Goal: Transaction & Acquisition: Purchase product/service

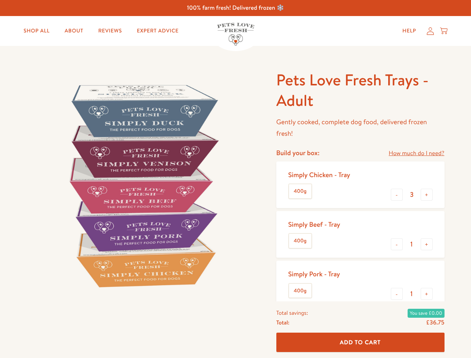
click at [235, 179] on img at bounding box center [143, 186] width 232 height 232
click at [416, 153] on link "How much do I need?" at bounding box center [417, 154] width 56 height 10
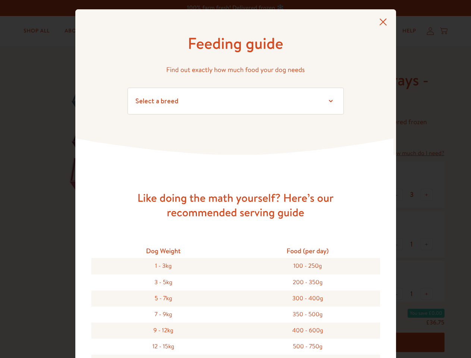
click at [397, 195] on div "Feeding guide Find out exactly how much food your dog needs Select a breed Affe…" at bounding box center [235, 179] width 471 height 358
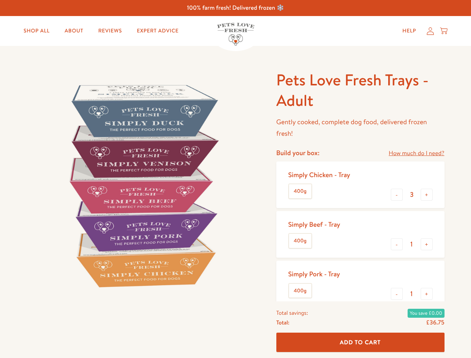
click at [427, 195] on button "+" at bounding box center [427, 195] width 12 height 12
type input "4"
click at [397, 244] on button "-" at bounding box center [397, 244] width 12 height 12
click at [427, 244] on button "+" at bounding box center [427, 244] width 12 height 12
type input "1"
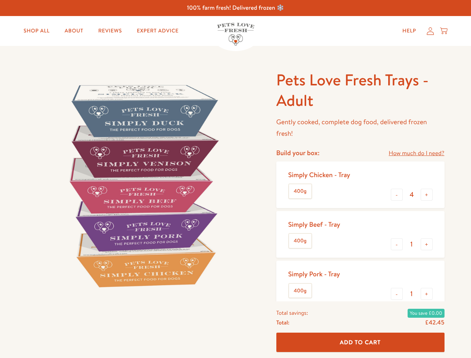
click at [397, 294] on button "-" at bounding box center [397, 294] width 12 height 12
click at [427, 294] on button "+" at bounding box center [427, 294] width 12 height 12
type input "1"
click at [360, 343] on span "Add To Cart" at bounding box center [360, 342] width 41 height 8
